Goal: Task Accomplishment & Management: Manage account settings

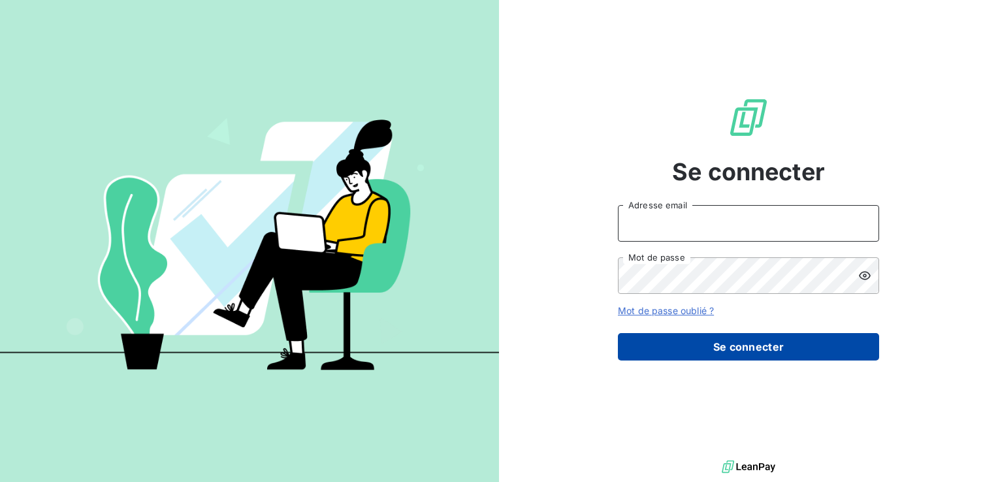
type input "adermont@perin.fr"
click at [782, 346] on button "Se connecter" at bounding box center [748, 346] width 261 height 27
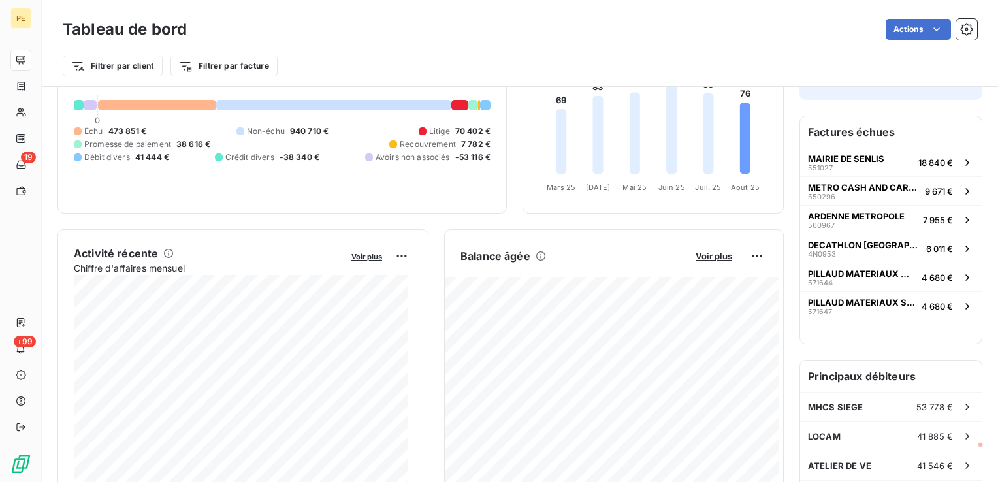
scroll to position [131, 0]
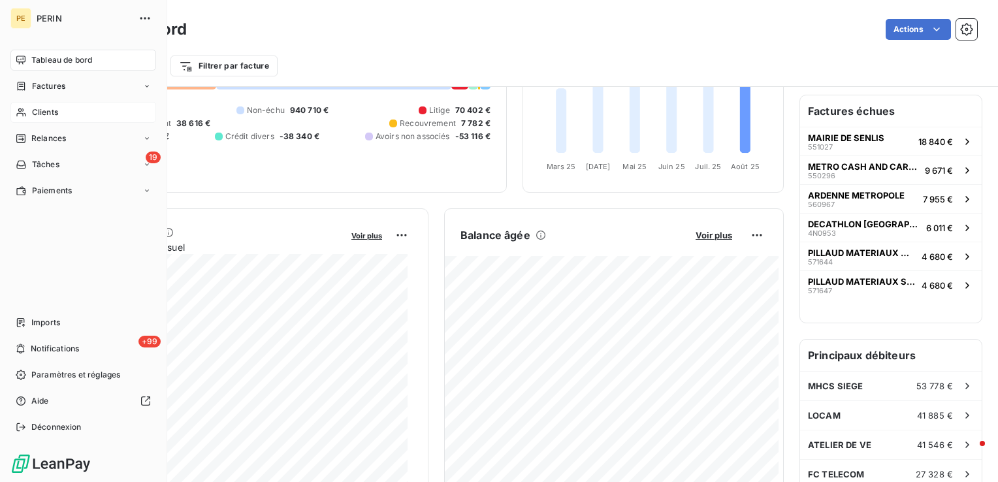
click at [32, 111] on span "Clients" at bounding box center [45, 112] width 26 height 12
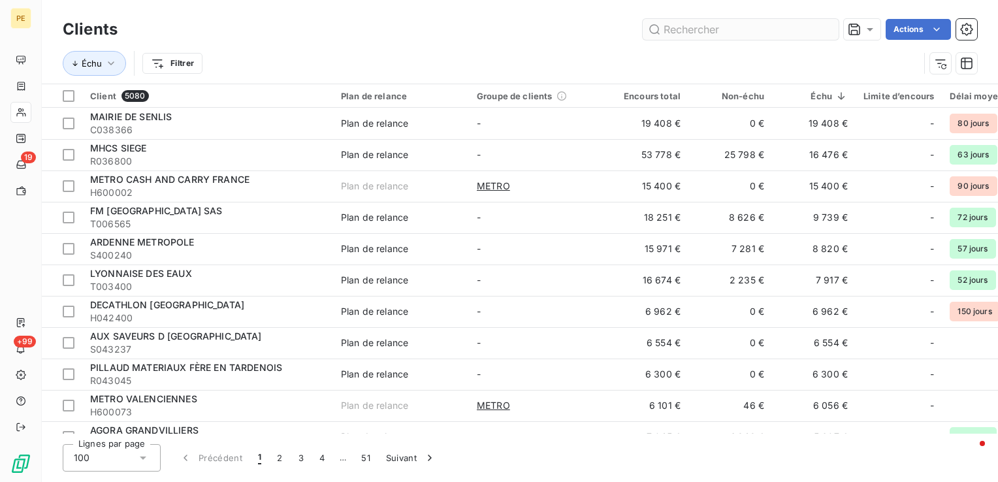
click at [699, 31] on input "text" at bounding box center [741, 29] width 196 height 21
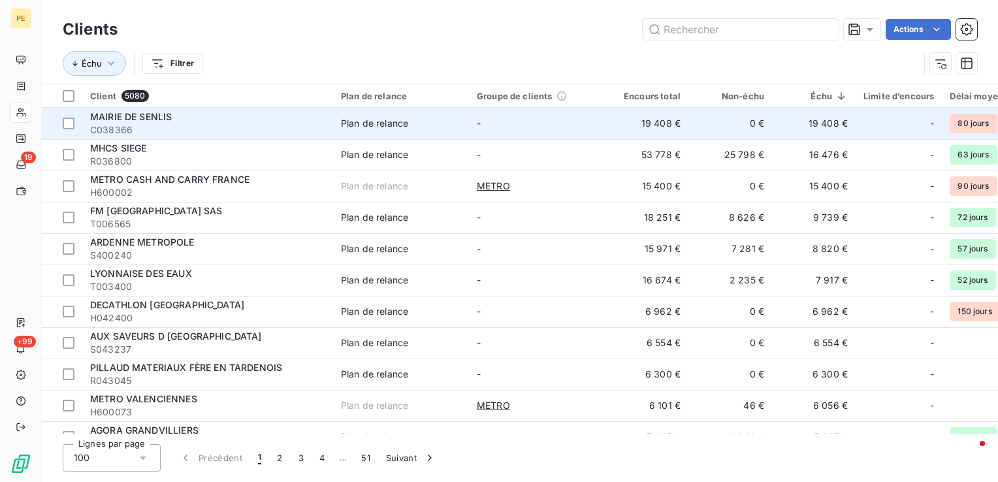
click at [169, 119] on span "MAIRIE DE SENLIS" at bounding box center [131, 116] width 82 height 11
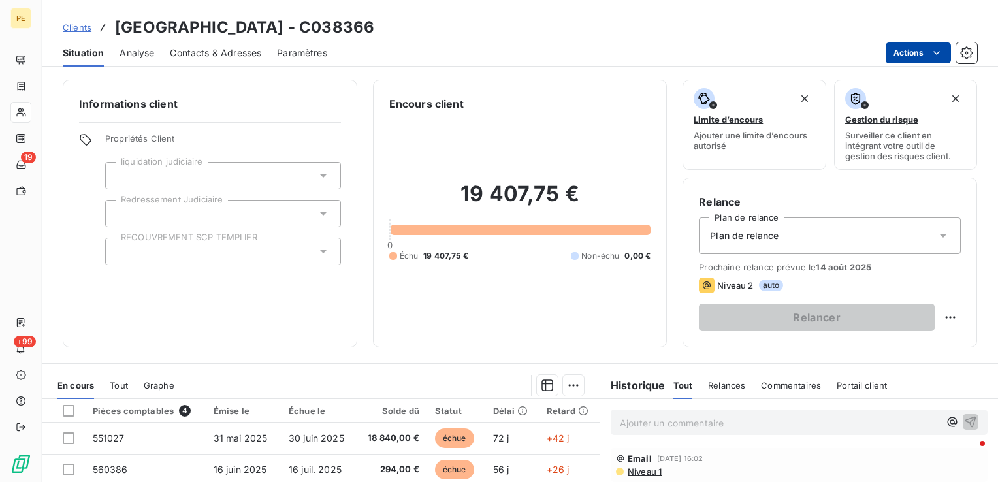
click at [944, 55] on html "PE 19 +99 Clients MAIRIE DE SENLIS - C038366 Situation Analyse Contacts & Adres…" at bounding box center [499, 241] width 998 height 482
click at [973, 51] on html "PE 19 +99 Clients MAIRIE DE SENLIS - C038366 Situation Analyse Contacts & Adres…" at bounding box center [499, 241] width 998 height 482
click at [966, 50] on icon "button" at bounding box center [966, 52] width 13 height 13
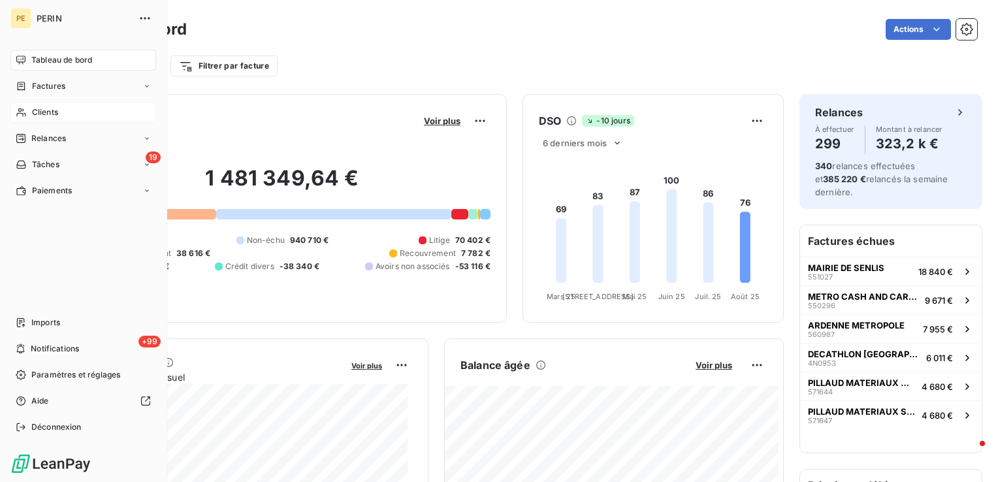
click at [50, 114] on span "Clients" at bounding box center [45, 112] width 26 height 12
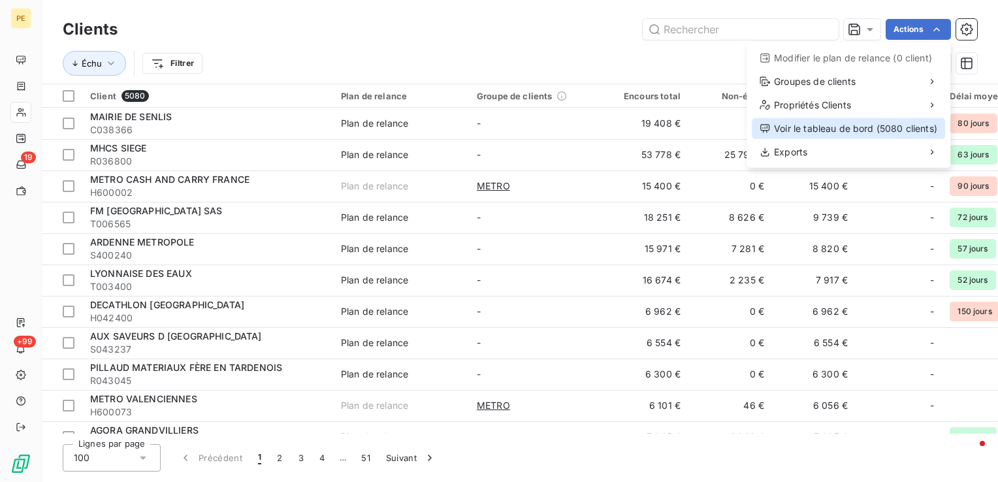
click at [903, 132] on div "Voir le tableau de bord (5080 clients)" at bounding box center [848, 128] width 193 height 21
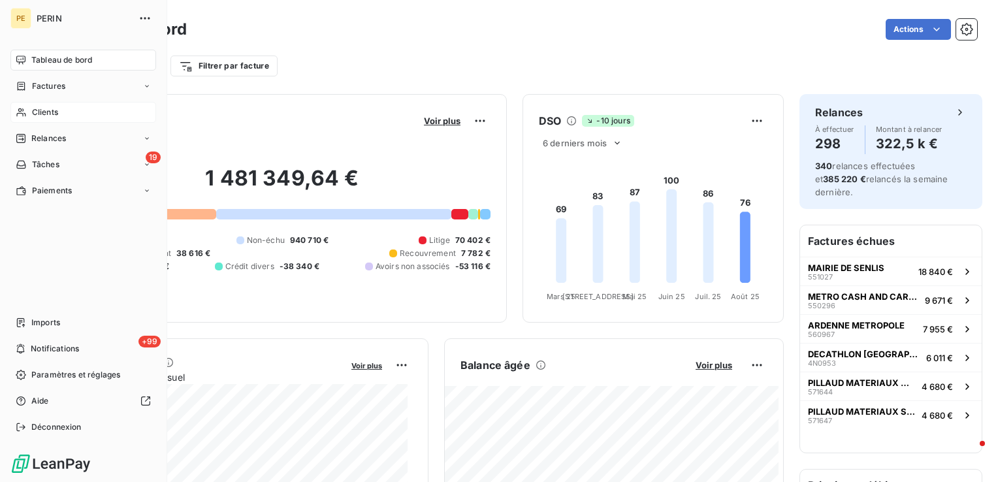
click at [26, 114] on div "Clients" at bounding box center [83, 112] width 146 height 21
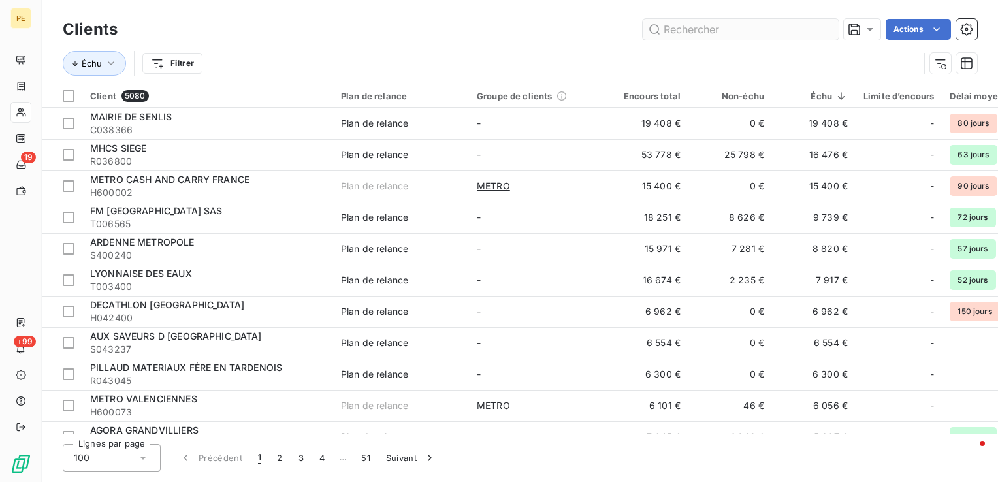
click at [661, 36] on input "text" at bounding box center [741, 29] width 196 height 21
click at [666, 35] on input "text" at bounding box center [741, 29] width 196 height 21
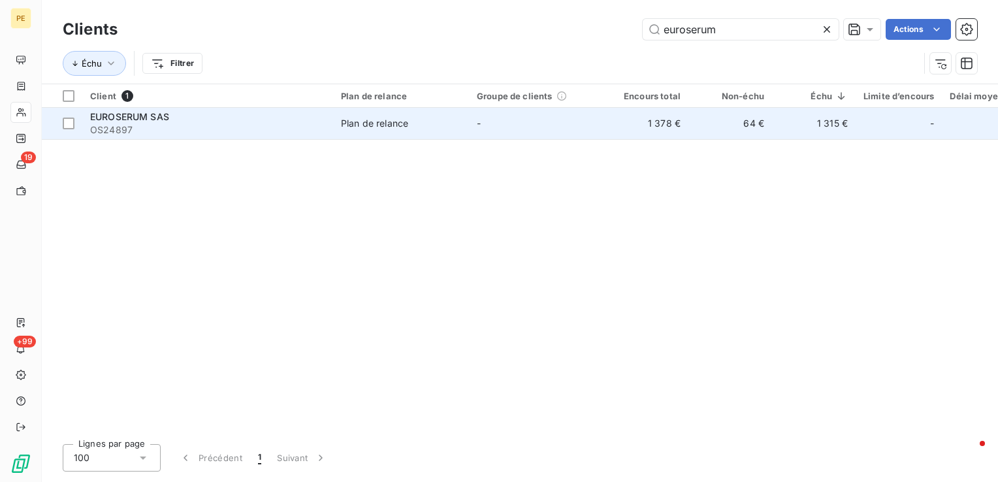
type input "euroserum"
click at [404, 131] on td "Plan de relance" at bounding box center [401, 123] width 136 height 31
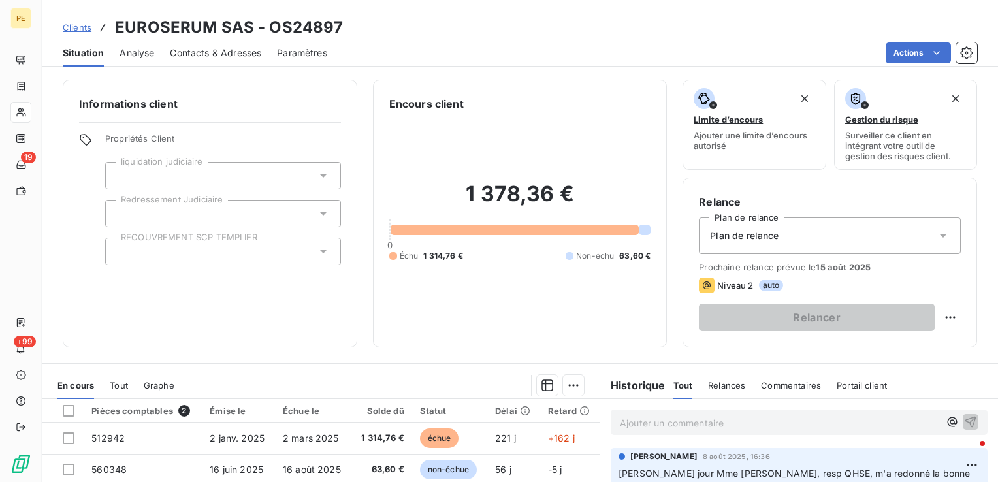
click at [204, 54] on span "Contacts & Adresses" at bounding box center [215, 52] width 91 height 13
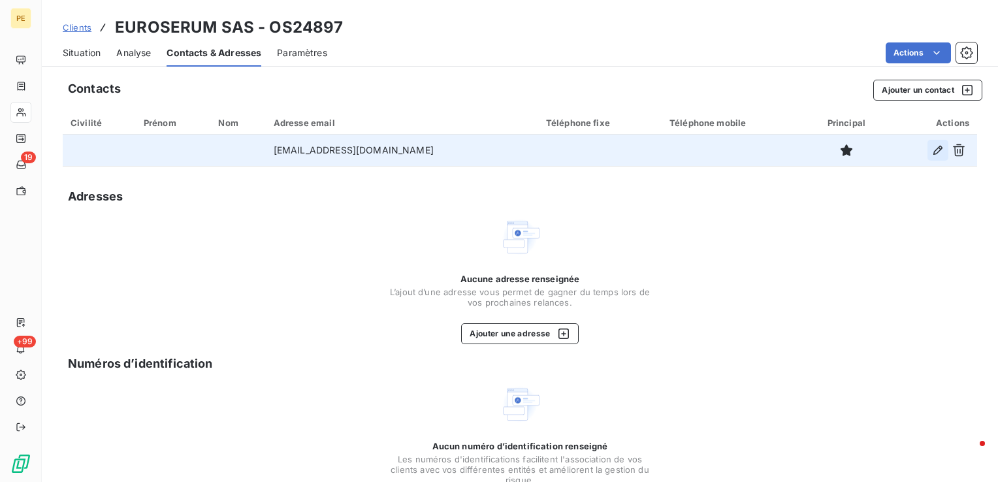
click at [927, 148] on button "button" at bounding box center [937, 150] width 21 height 21
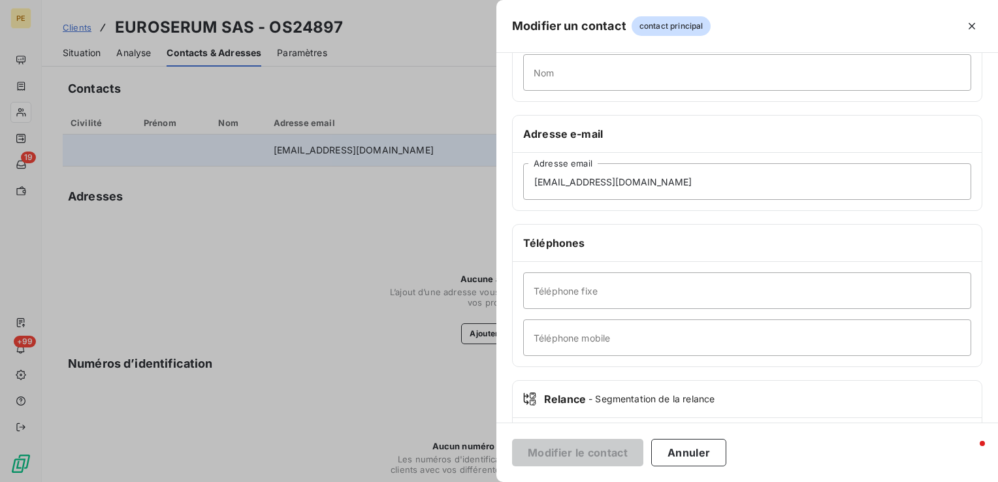
scroll to position [196, 0]
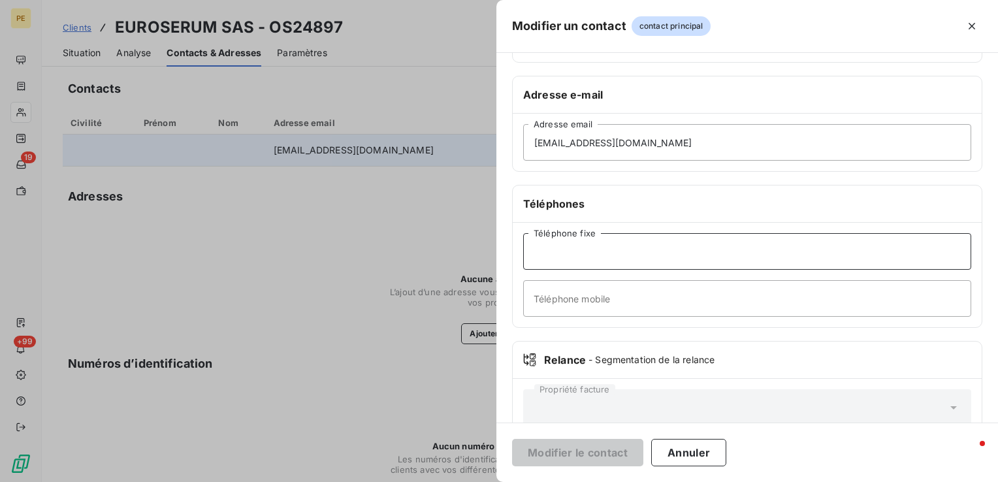
drag, startPoint x: 580, startPoint y: 249, endPoint x: 587, endPoint y: 262, distance: 15.2
click at [580, 249] on input "Téléphone fixe" at bounding box center [747, 251] width 448 height 37
click at [528, 299] on input "Téléphone mobile" at bounding box center [747, 298] width 448 height 37
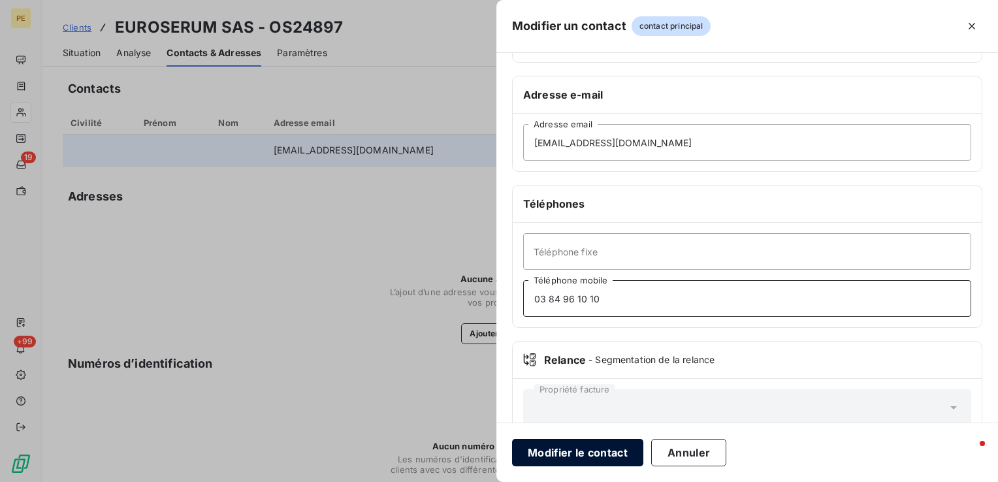
type input "03 84 96 10 10"
click at [563, 454] on button "Modifier le contact" at bounding box center [577, 452] width 131 height 27
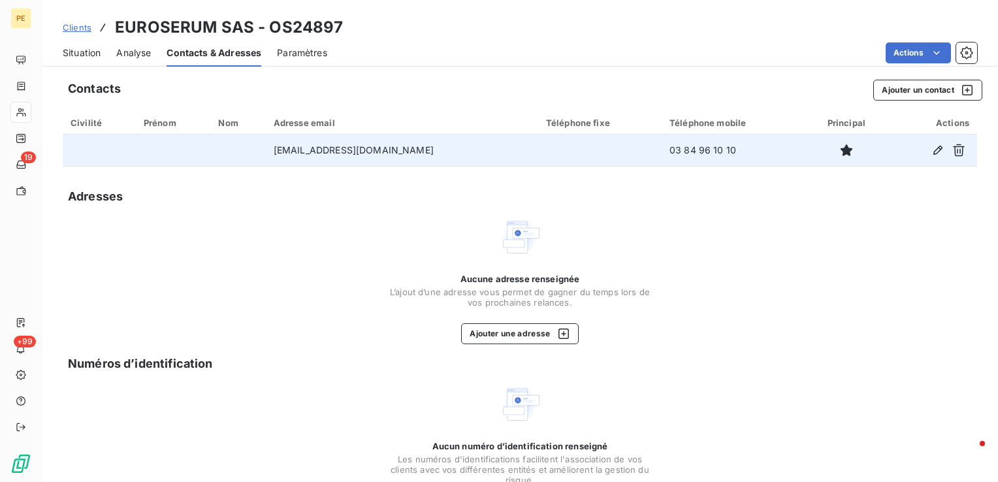
click at [135, 52] on span "Analyse" at bounding box center [133, 52] width 35 height 13
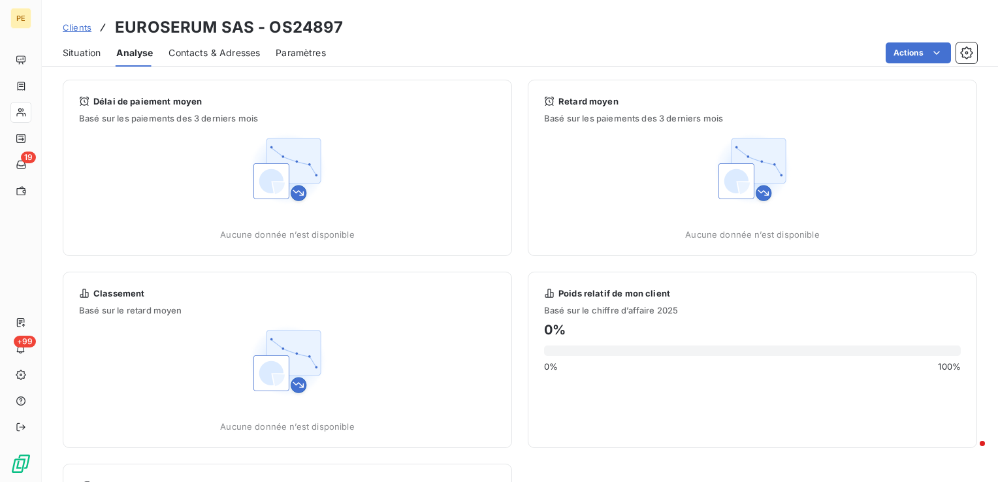
click at [77, 53] on span "Situation" at bounding box center [82, 52] width 38 height 13
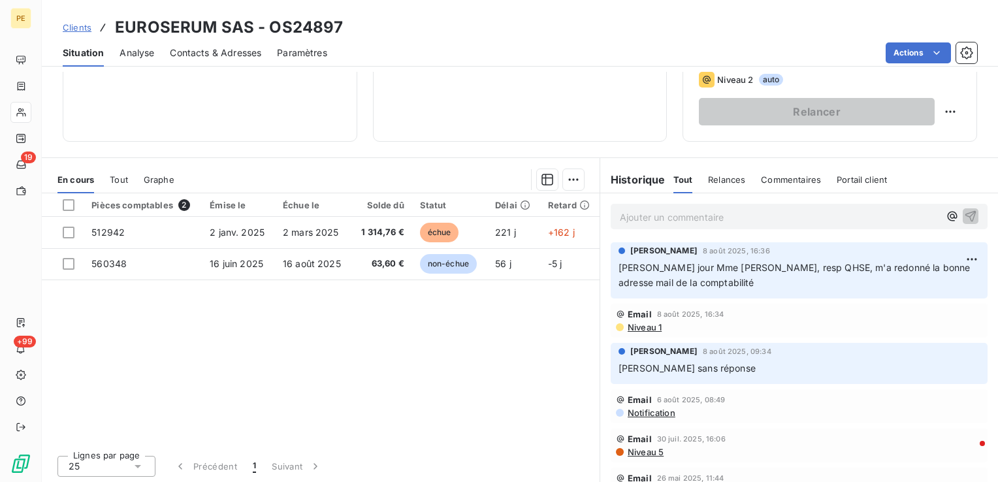
scroll to position [206, 0]
click at [649, 323] on span "Niveau 1" at bounding box center [643, 326] width 35 height 10
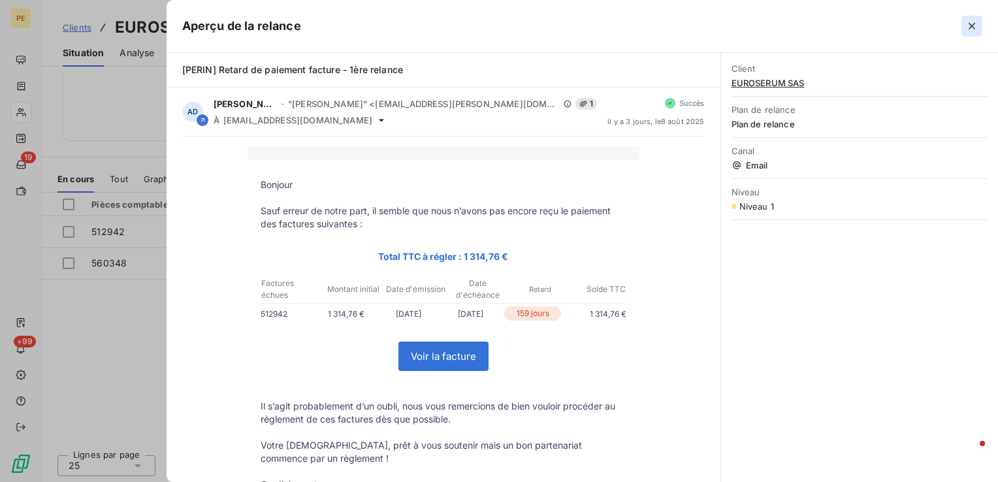
click at [969, 25] on icon "button" at bounding box center [971, 26] width 13 height 13
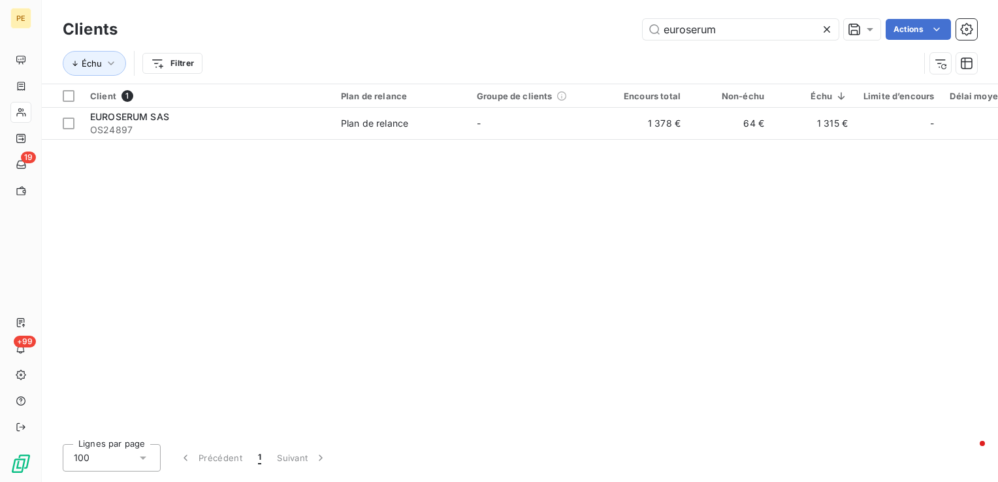
click at [831, 30] on icon at bounding box center [826, 29] width 13 height 13
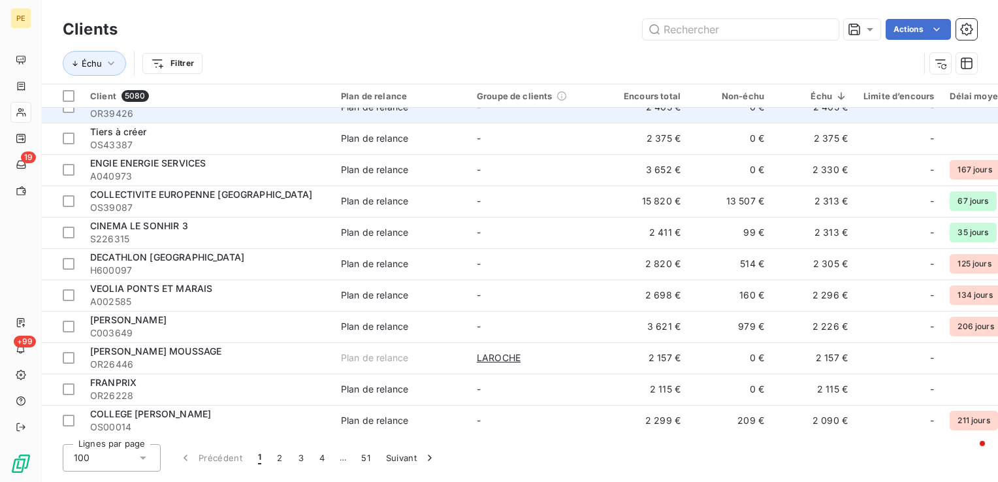
scroll to position [1311, 0]
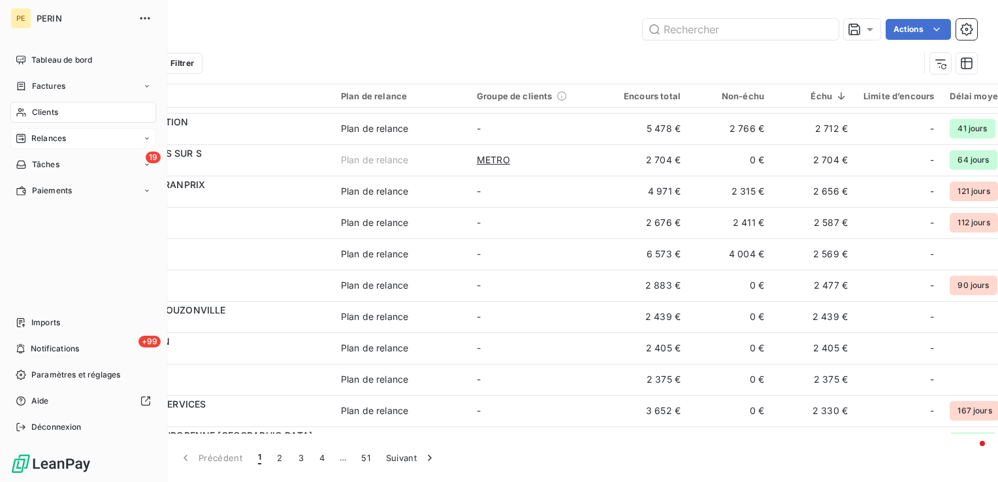
click at [41, 141] on span "Relances" at bounding box center [48, 139] width 35 height 12
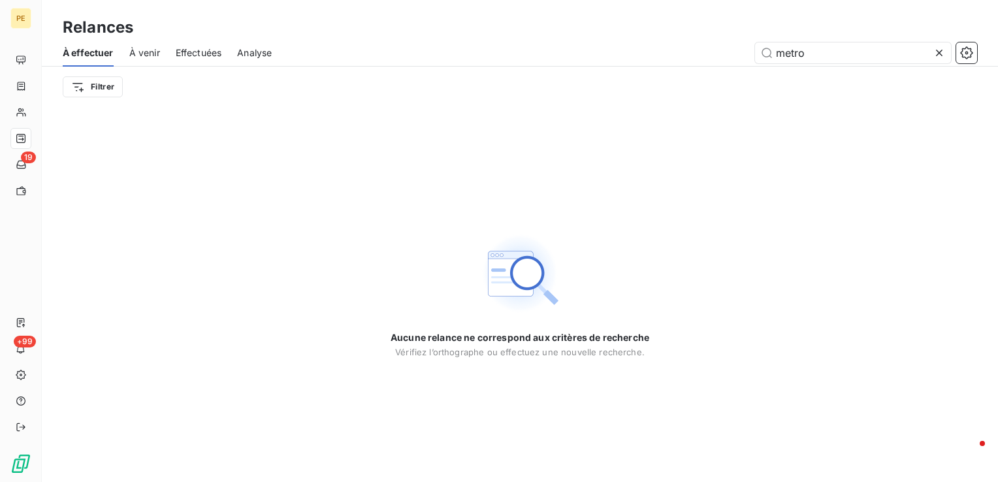
click at [942, 54] on icon at bounding box center [938, 52] width 13 height 13
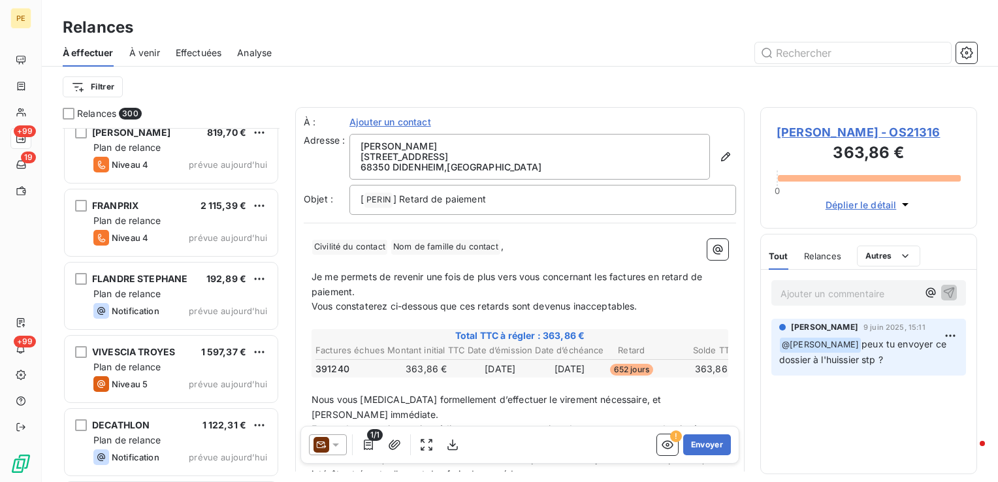
scroll to position [21455, 0]
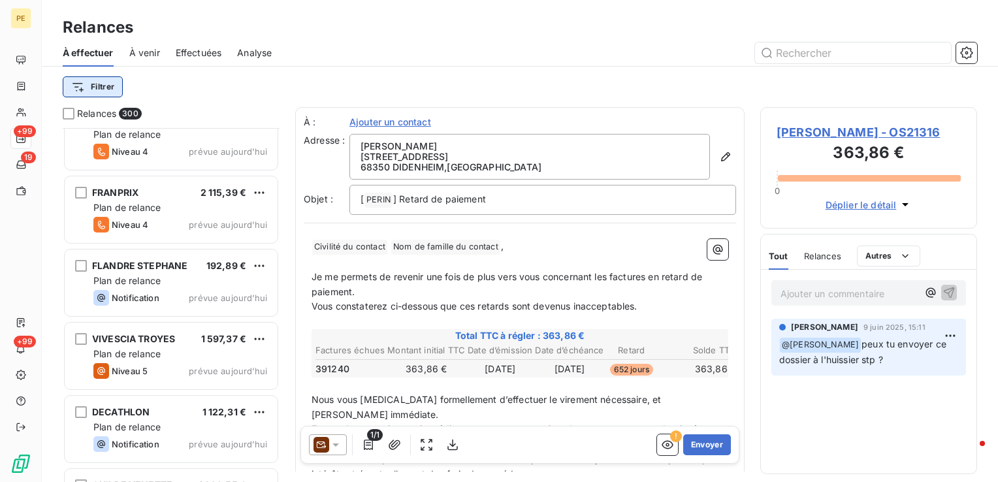
click at [93, 90] on html "PE +99 19 +99 Relances À effectuer À venir Effectuées Analyse Filtrer Relances …" at bounding box center [499, 241] width 998 height 482
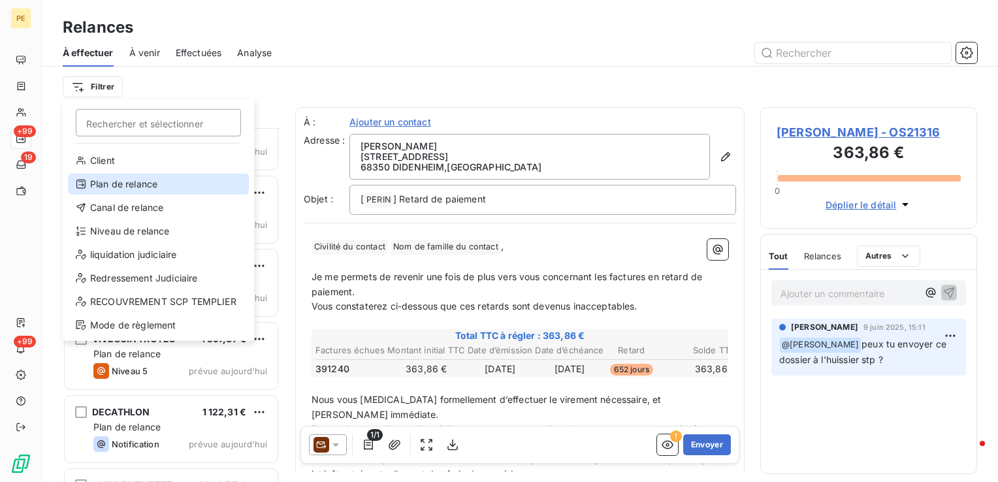
click at [129, 185] on div "Plan de relance" at bounding box center [158, 184] width 181 height 21
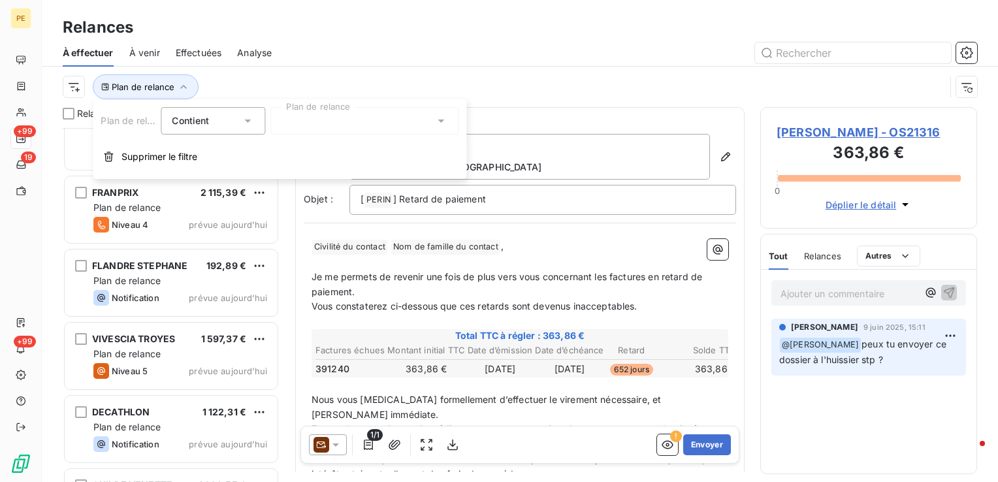
click at [336, 120] on div at bounding box center [364, 120] width 188 height 27
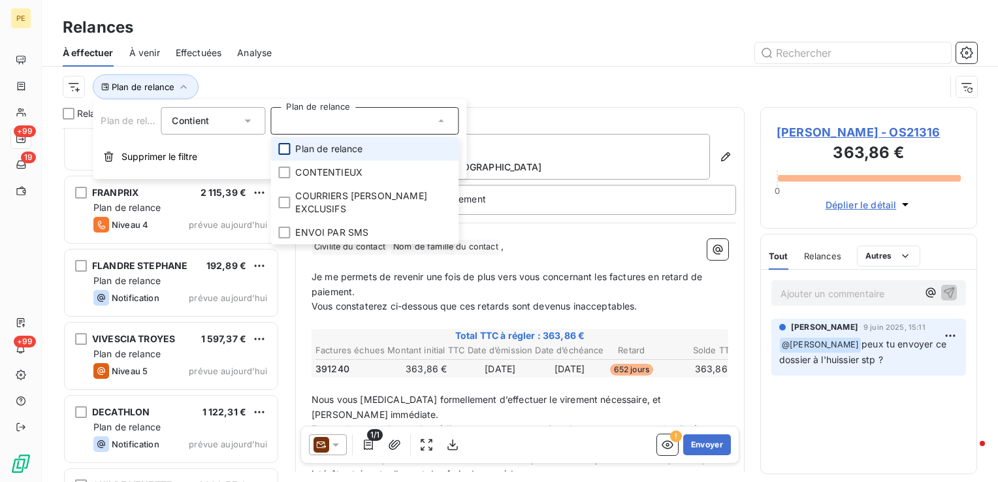
click at [285, 148] on div at bounding box center [284, 149] width 12 height 12
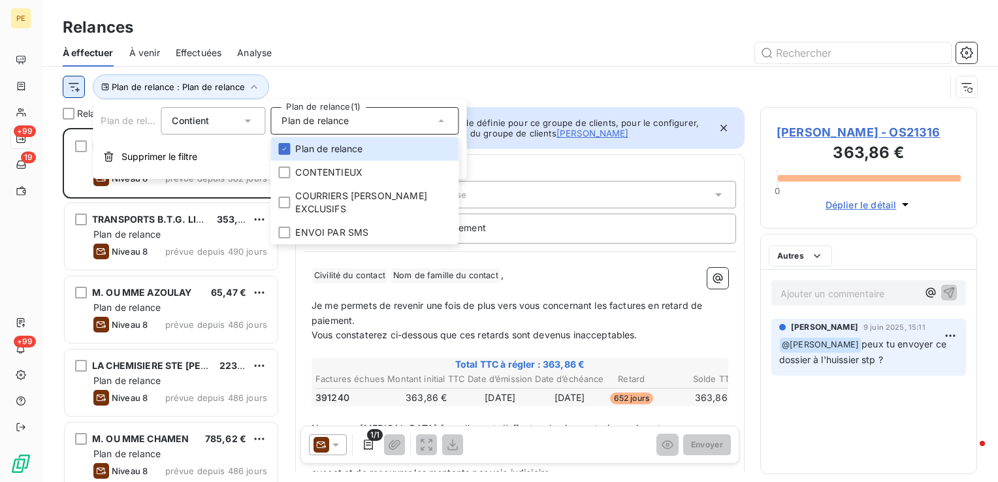
scroll to position [344, 206]
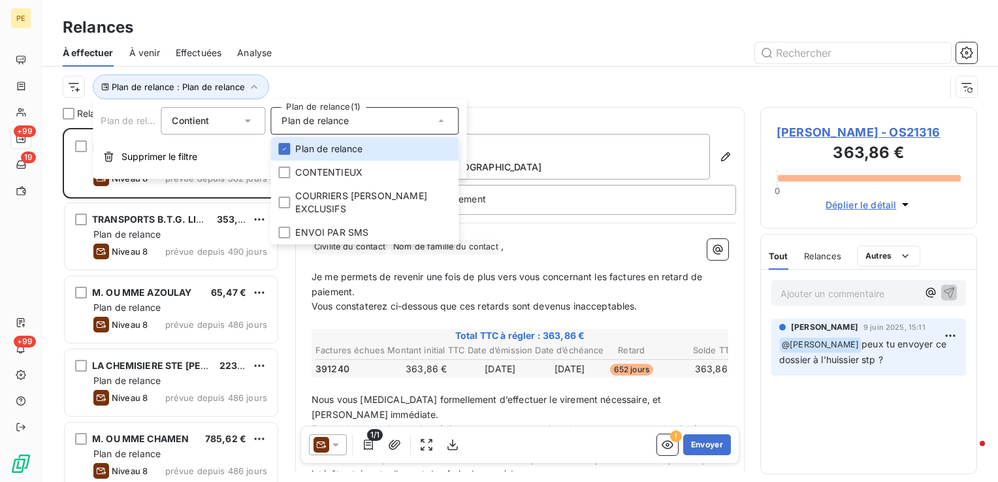
click at [69, 89] on html "PE +99 19 +99 Relances À effectuer À venir Effectuées Analyse Plan de relance :…" at bounding box center [499, 241] width 998 height 482
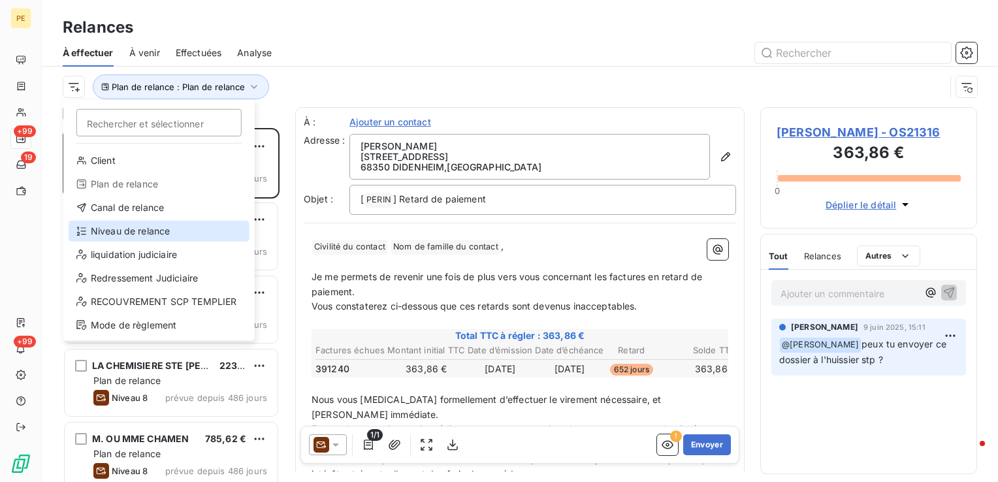
click at [122, 232] on div "Niveau de relance" at bounding box center [159, 231] width 181 height 21
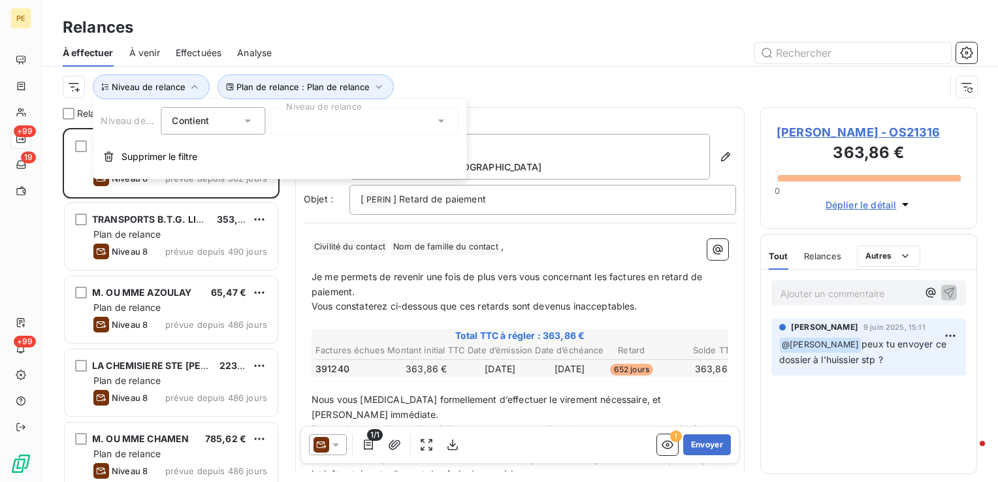
click at [359, 115] on div at bounding box center [364, 120] width 188 height 27
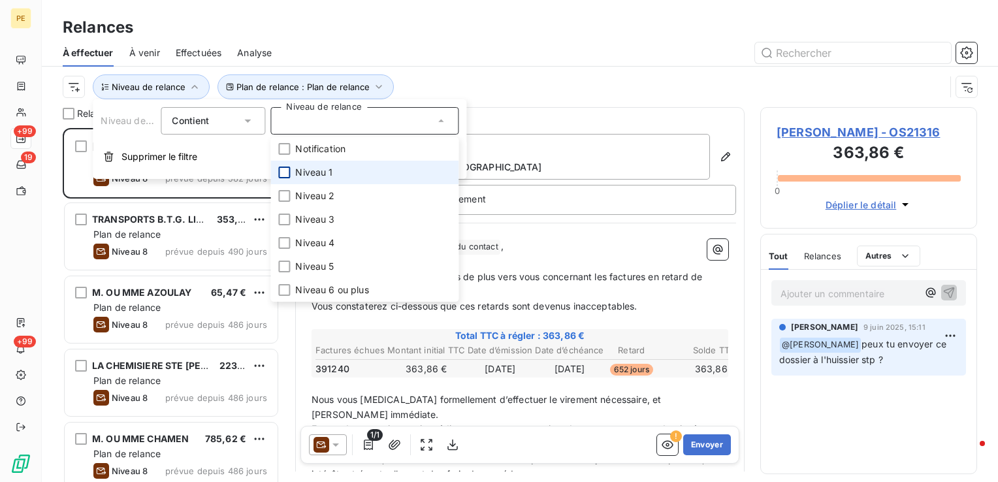
click at [287, 174] on div at bounding box center [284, 173] width 12 height 12
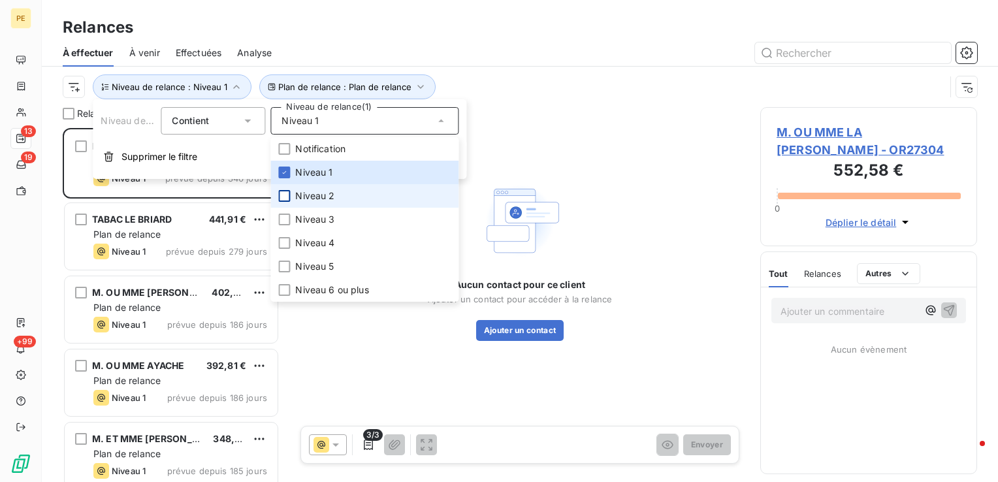
scroll to position [344, 206]
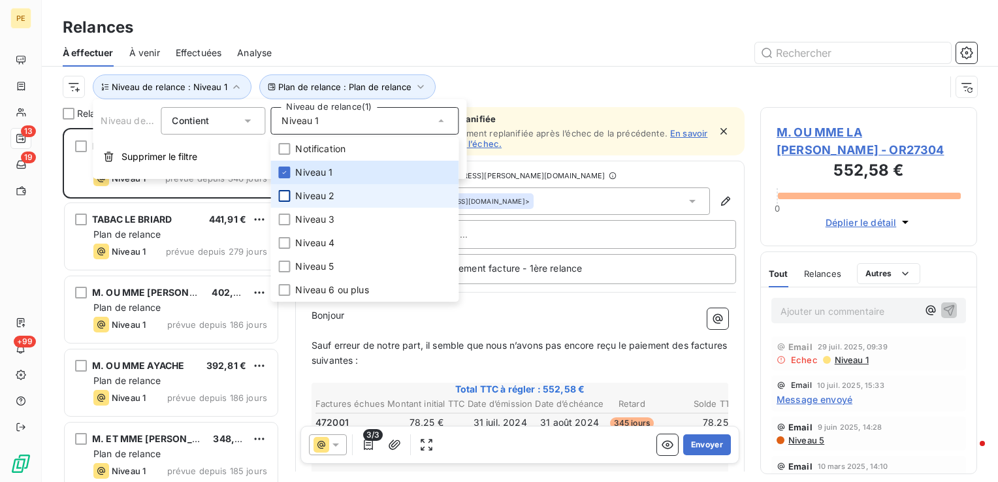
click at [286, 196] on div at bounding box center [284, 196] width 12 height 12
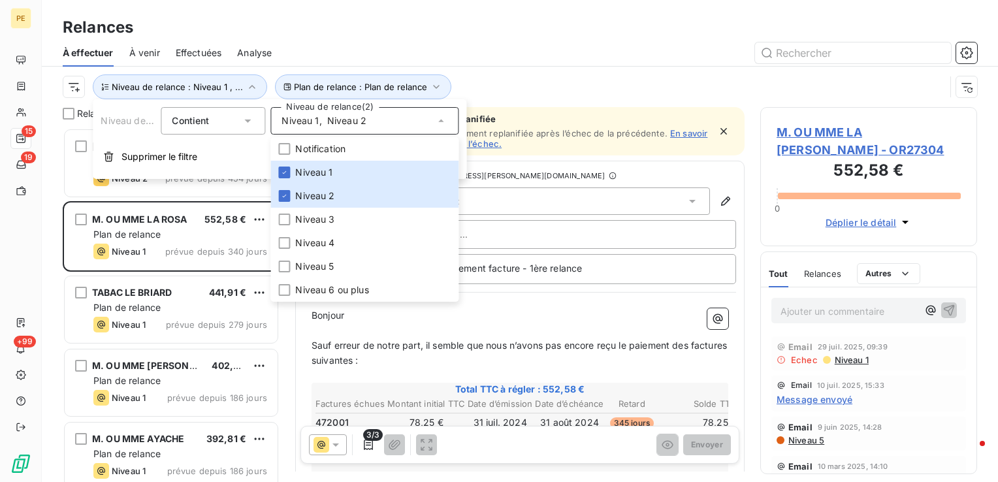
click at [529, 35] on div "Relances" at bounding box center [520, 28] width 956 height 24
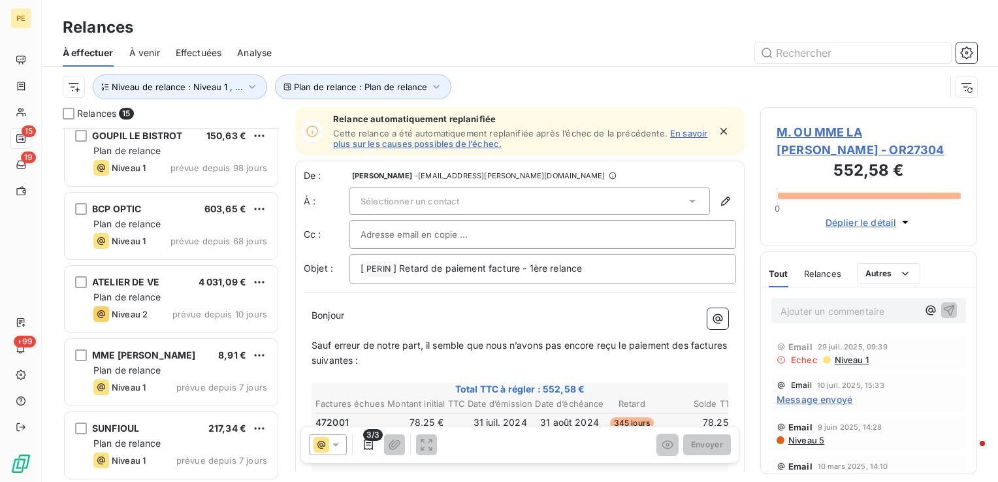
scroll to position [743, 0]
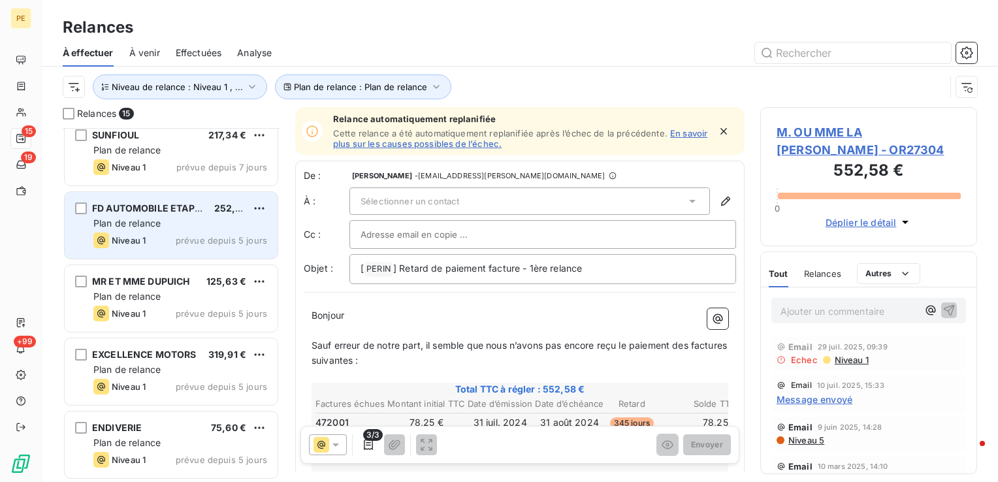
click at [149, 223] on span "Plan de relance" at bounding box center [126, 222] width 67 height 11
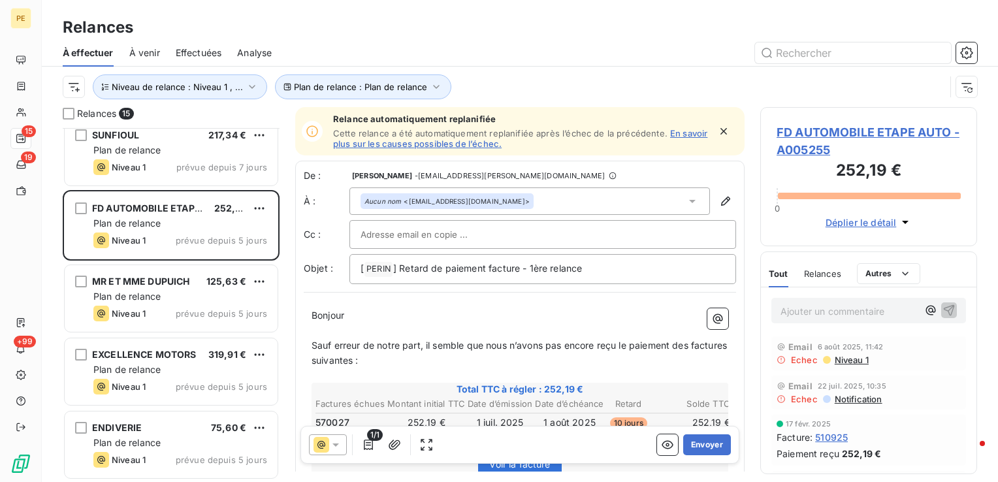
click at [859, 357] on span "Niveau 1" at bounding box center [850, 360] width 35 height 10
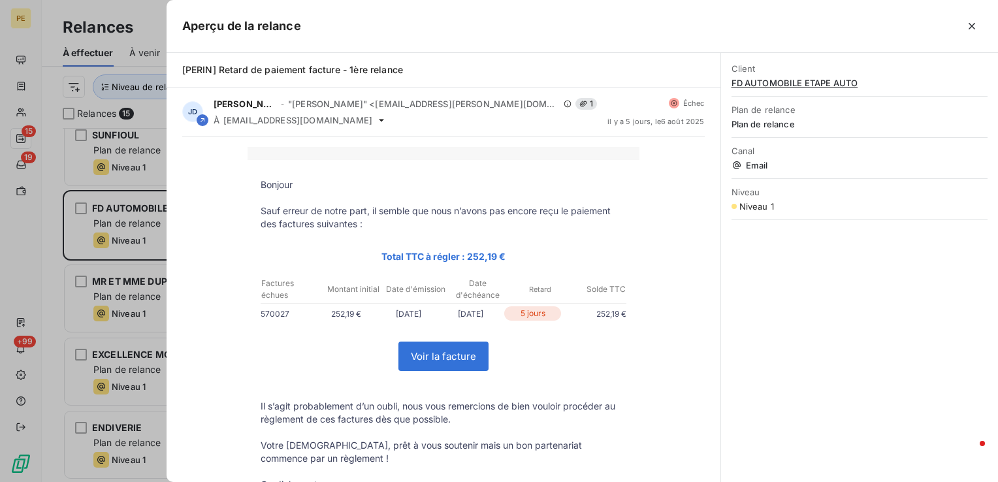
click at [972, 26] on icon "button" at bounding box center [971, 26] width 7 height 7
